Goal: Information Seeking & Learning: Learn about a topic

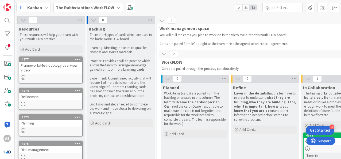
scroll to position [101, 190]
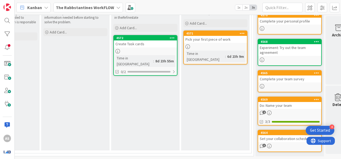
click at [87, 13] on div "Kanban The Rabbstantines WorkFLOW 1x 2x 3x" at bounding box center [178, 7] width 326 height 15
click at [88, 10] on b "The Rabbstantines WorkFLOW" at bounding box center [85, 7] width 58 height 5
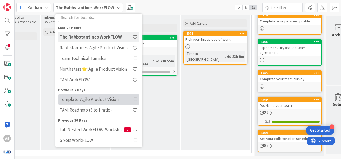
scroll to position [27, 0]
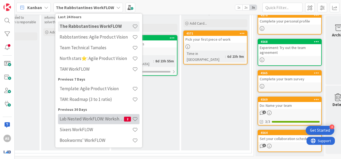
click at [111, 117] on h4 "Lab Nested WorkFLOW: Workshop" at bounding box center [92, 118] width 64 height 5
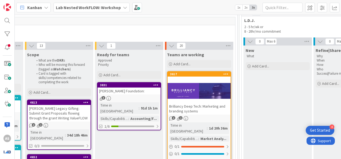
scroll to position [0, 630]
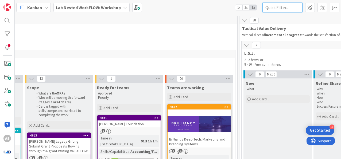
click at [280, 8] on input "text" at bounding box center [282, 8] width 40 height 10
type input "3120"
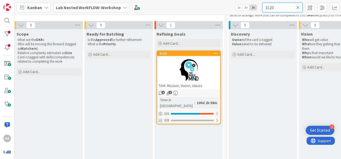
scroll to position [53, 280]
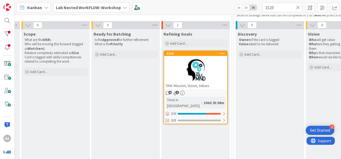
click at [188, 64] on div at bounding box center [195, 70] width 63 height 24
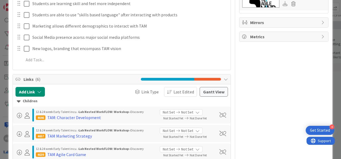
scroll to position [160, 0]
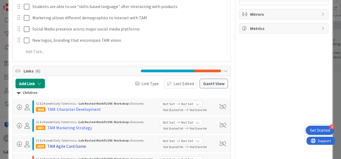
click at [80, 145] on div "TAM Agile Card Game" at bounding box center [66, 146] width 39 height 6
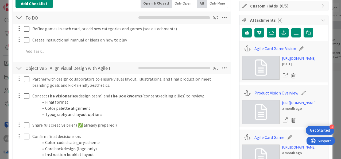
scroll to position [187, 0]
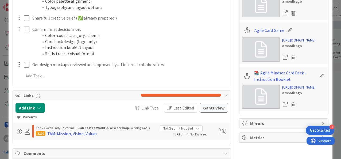
click at [285, 43] on link "[URL][DOMAIN_NAME]" at bounding box center [298, 40] width 33 height 6
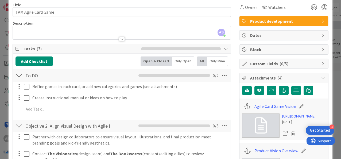
scroll to position [0, 0]
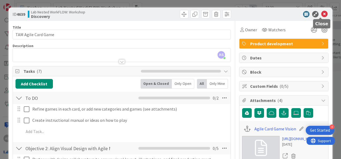
click at [322, 15] on icon at bounding box center [324, 14] width 6 height 6
